Goal: Navigation & Orientation: Find specific page/section

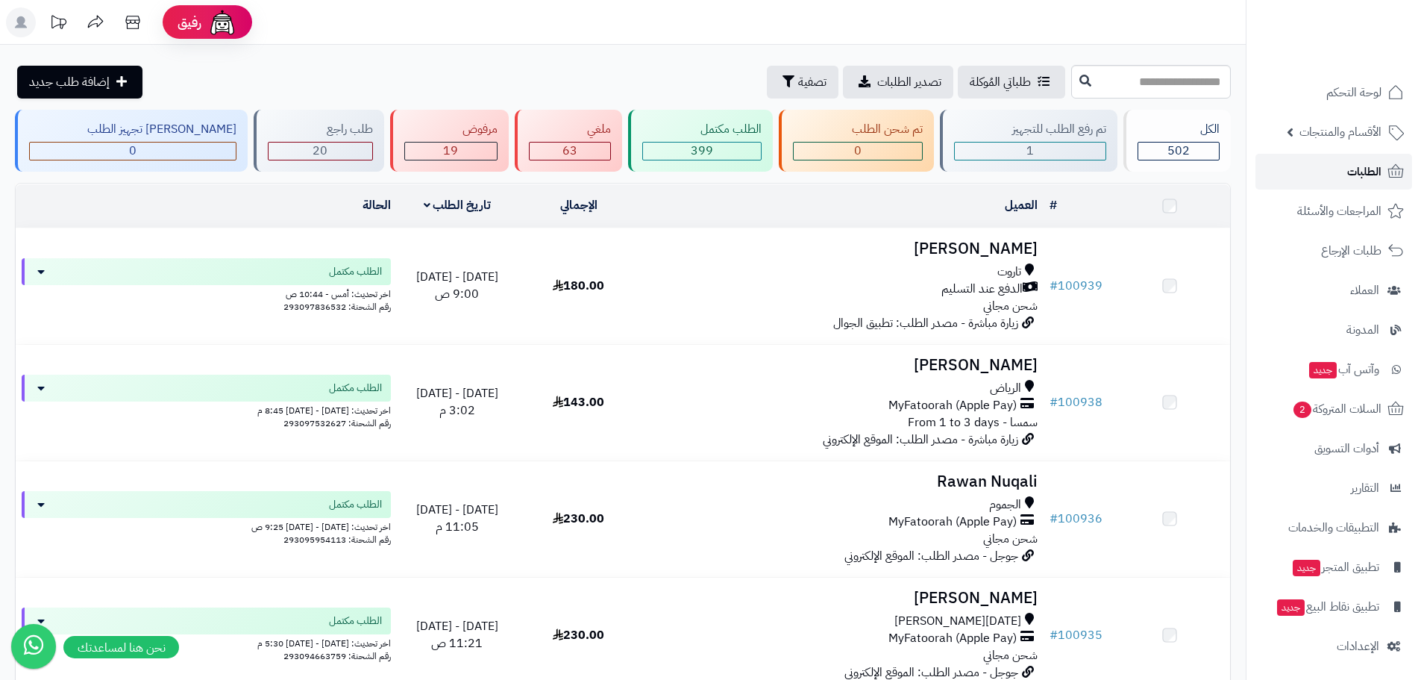
click at [1343, 165] on link "الطلبات" at bounding box center [1333, 172] width 157 height 36
